Goal: Task Accomplishment & Management: Use online tool/utility

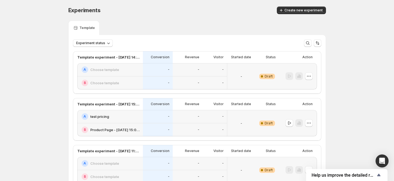
click at [102, 112] on div "A test pricing" at bounding box center [110, 116] width 66 height 13
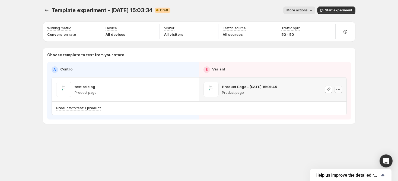
click at [337, 89] on icon "button" at bounding box center [337, 89] width 5 height 5
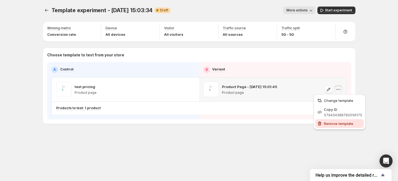
click at [332, 121] on span "Remove template" at bounding box center [338, 123] width 29 height 4
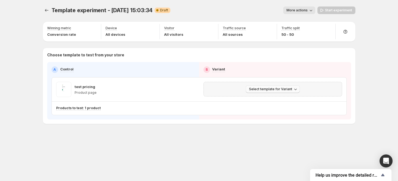
click at [269, 87] on span "Select template for Variant" at bounding box center [270, 89] width 43 height 4
click at [282, 107] on span "Create Variant based on Control" at bounding box center [273, 109] width 55 height 4
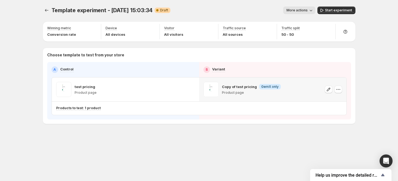
click at [333, 89] on div at bounding box center [332, 89] width 17 height 15
click at [336, 94] on div at bounding box center [332, 89] width 17 height 15
click at [336, 90] on icon "button" at bounding box center [337, 89] width 5 height 5
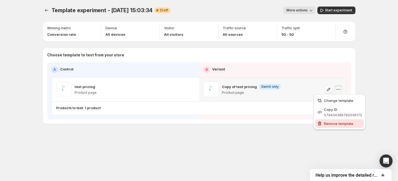
click at [336, 120] on button "Remove template" at bounding box center [339, 123] width 49 height 9
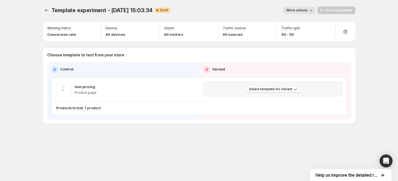
click at [293, 88] on icon "button" at bounding box center [294, 88] width 5 height 5
click at [284, 107] on span "Create Variant based on Control" at bounding box center [273, 109] width 55 height 4
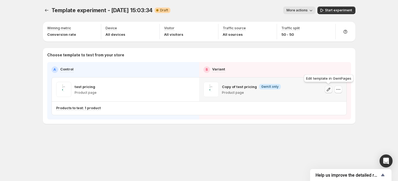
click at [326, 87] on icon "button" at bounding box center [327, 89] width 5 height 5
